Goal: Navigation & Orientation: Find specific page/section

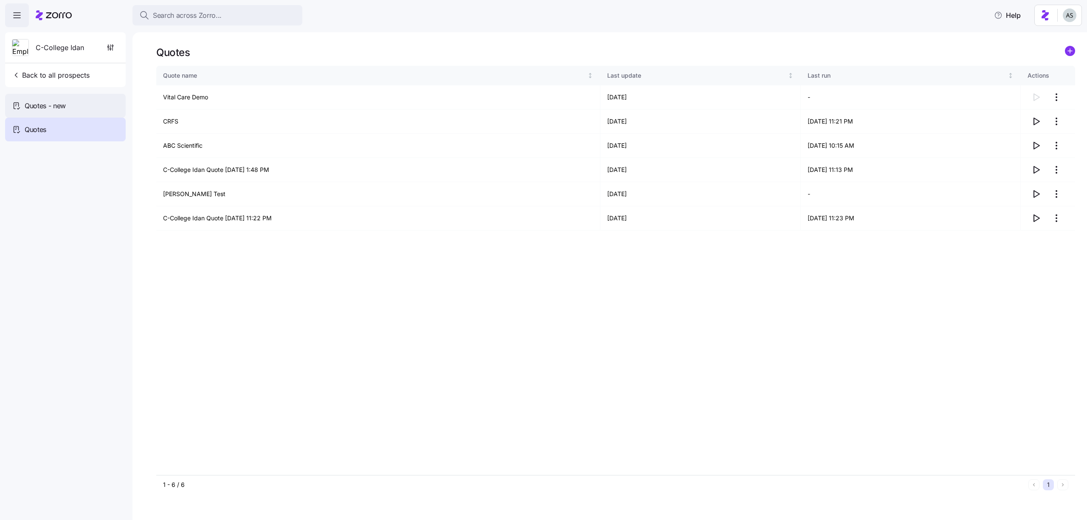
click at [99, 105] on div "Quotes - new" at bounding box center [65, 106] width 121 height 24
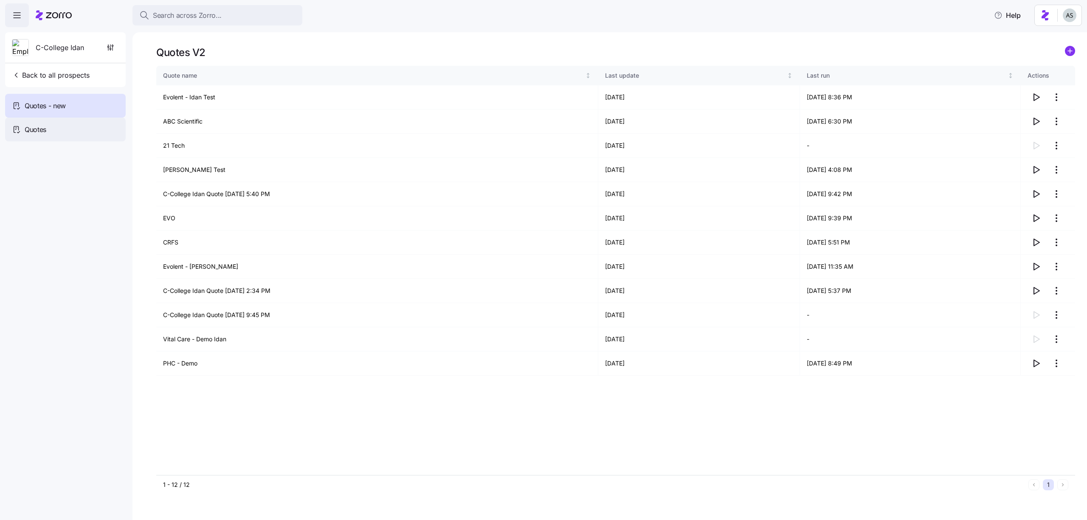
click at [96, 119] on div "Quotes" at bounding box center [65, 130] width 121 height 24
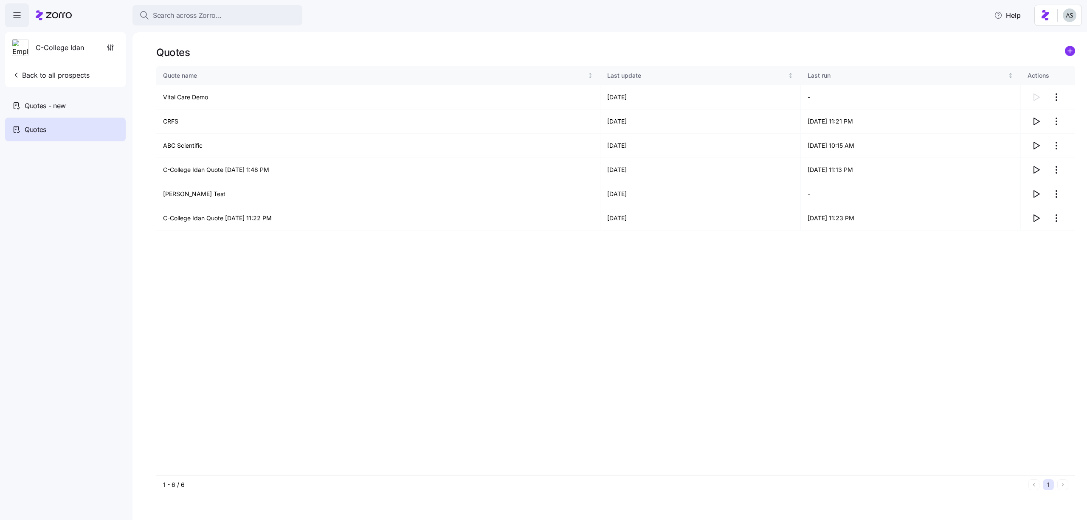
click at [53, 119] on div "Quotes" at bounding box center [65, 130] width 121 height 24
click at [53, 107] on span "Quotes - new" at bounding box center [45, 106] width 41 height 11
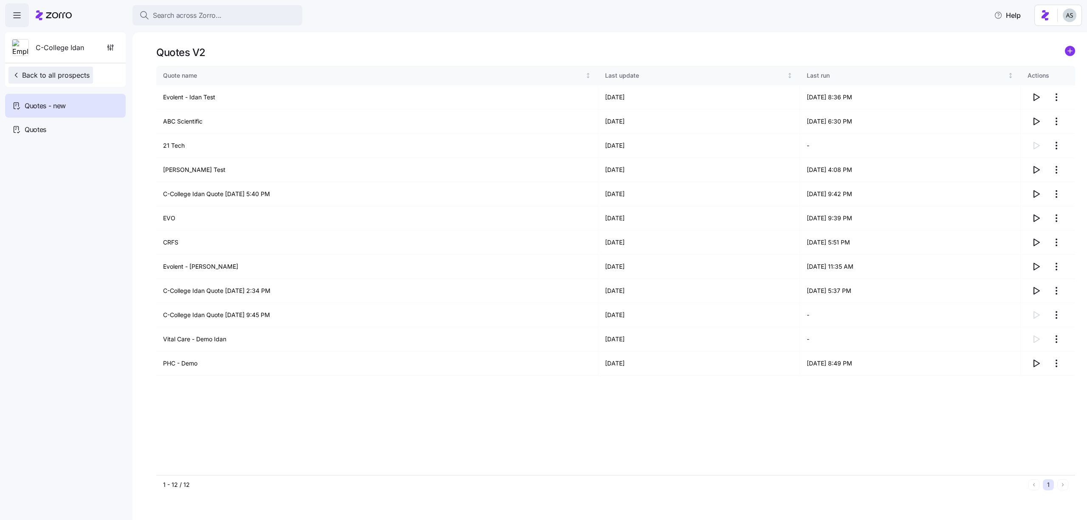
click at [63, 80] on span "Back to all prospects" at bounding box center [51, 75] width 78 height 10
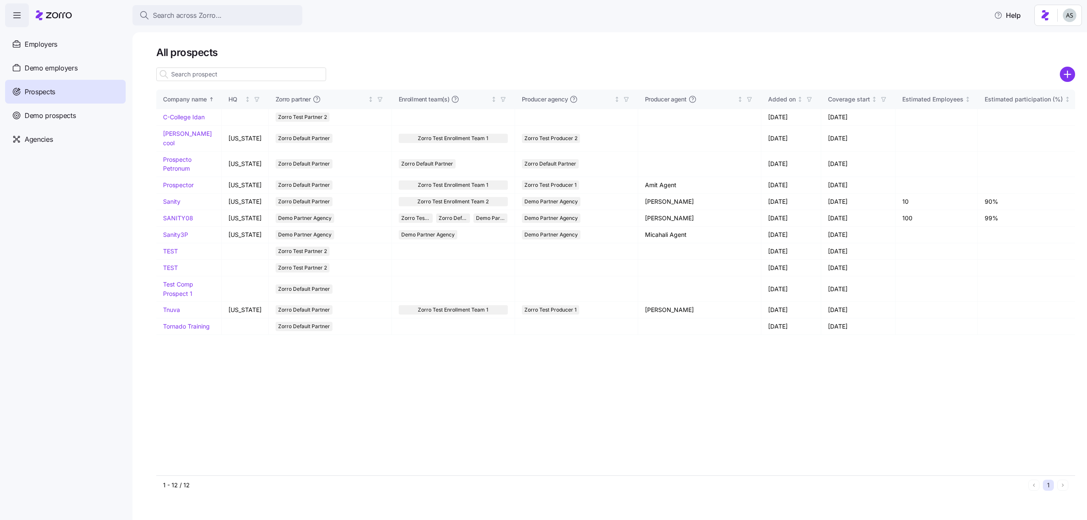
click at [59, 17] on icon at bounding box center [54, 15] width 36 height 10
click at [54, 39] on span "Employers" at bounding box center [41, 44] width 33 height 11
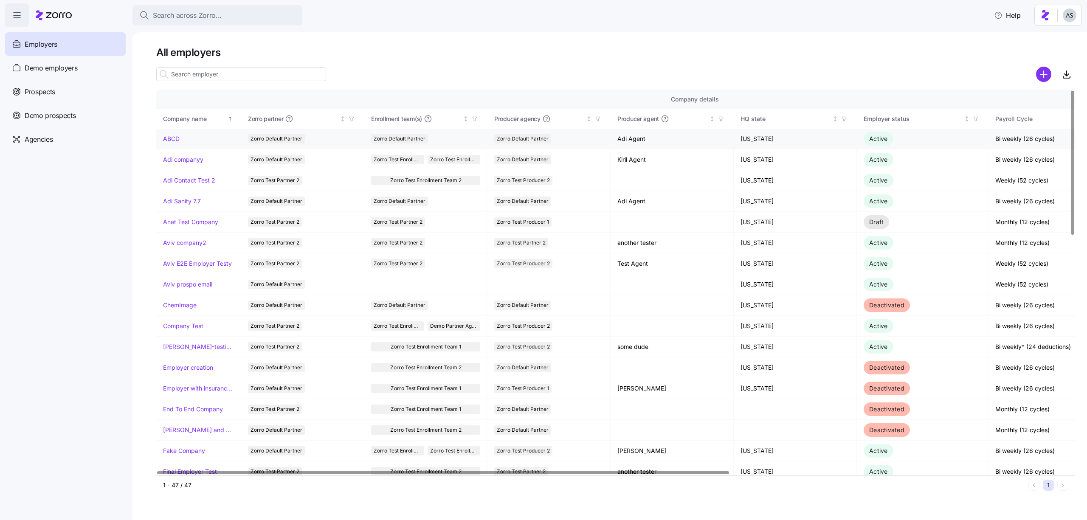
click at [177, 133] on td "ABCD" at bounding box center [198, 139] width 85 height 21
click at [177, 138] on link "ABCD" at bounding box center [171, 139] width 17 height 8
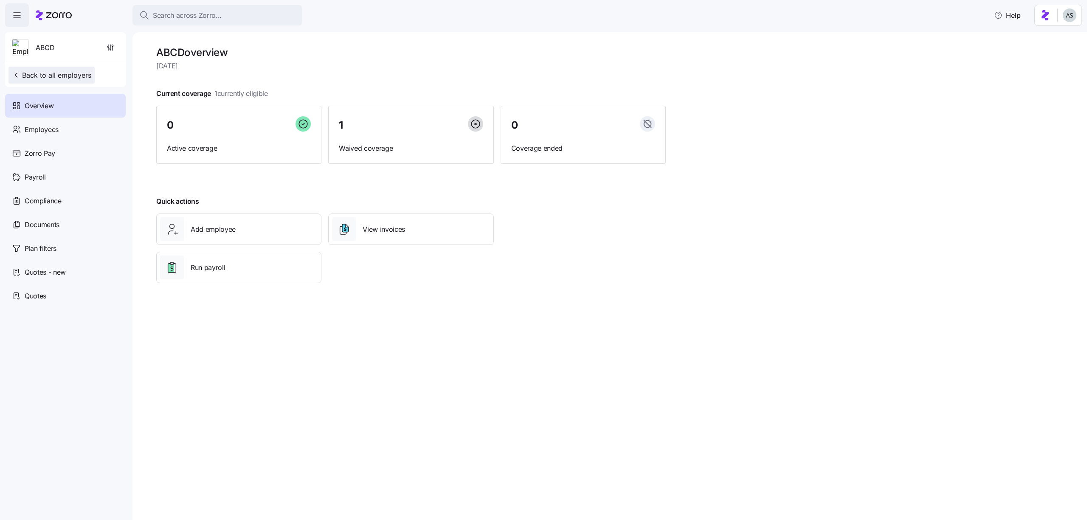
click at [77, 78] on span "Back to all employers" at bounding box center [51, 75] width 79 height 10
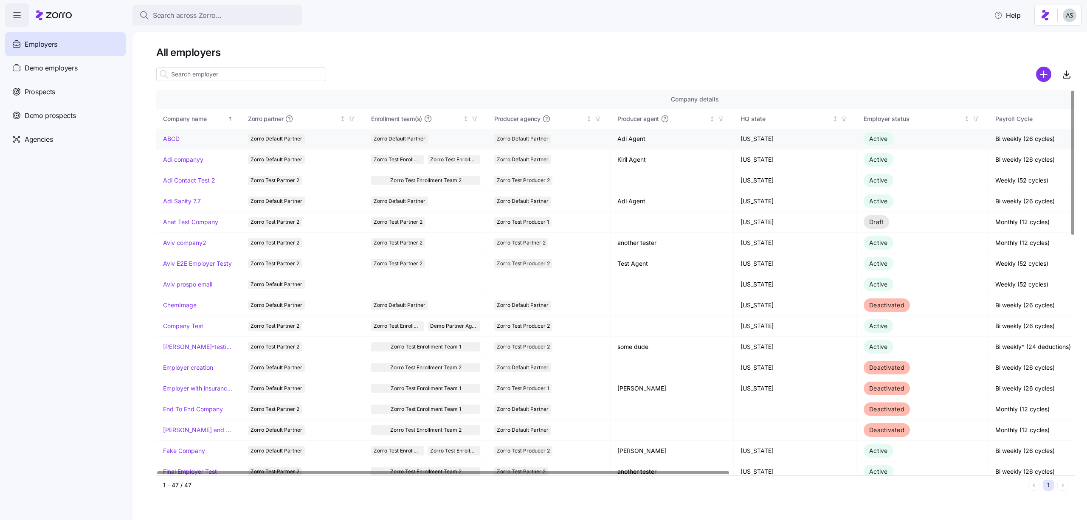
click at [171, 148] on td "ABCD" at bounding box center [198, 139] width 85 height 21
click at [171, 141] on link "ABCD" at bounding box center [171, 139] width 17 height 8
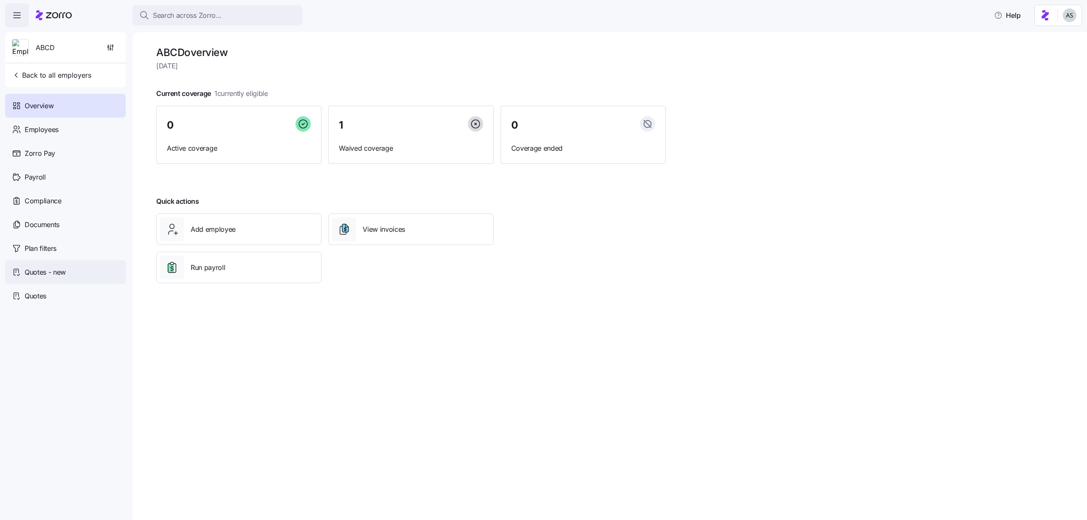
click at [45, 268] on span "Quotes - new" at bounding box center [45, 272] width 41 height 11
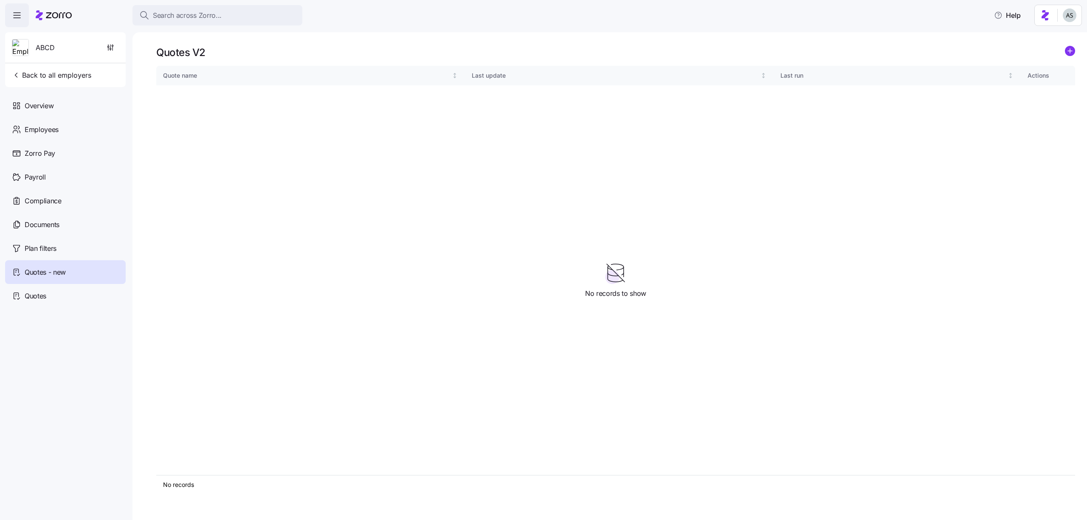
click at [46, 20] on div at bounding box center [54, 15] width 36 height 24
